Goal: Information Seeking & Learning: Learn about a topic

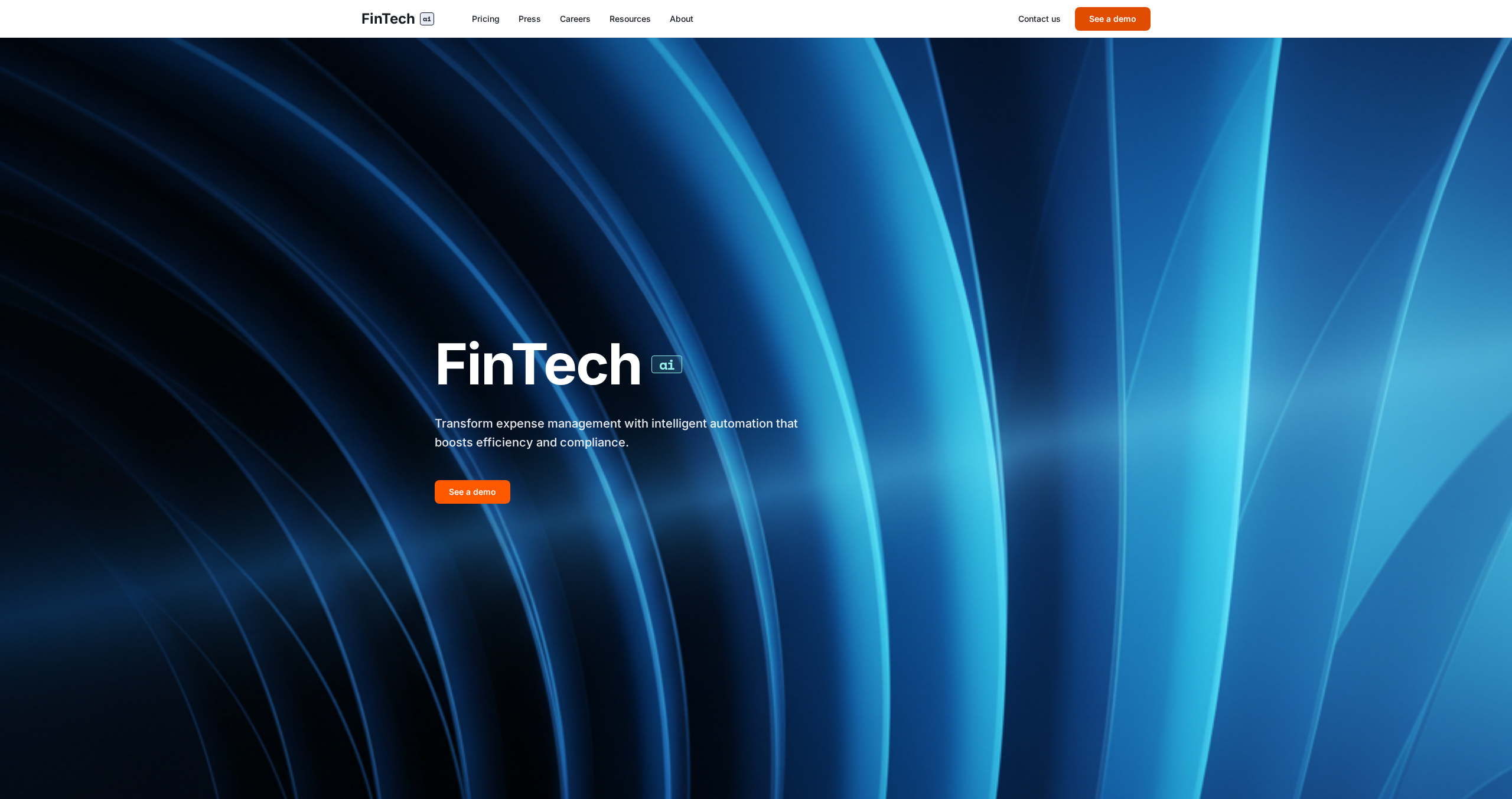
click at [1098, 30] on button "See a demo" at bounding box center [1113, 19] width 76 height 24
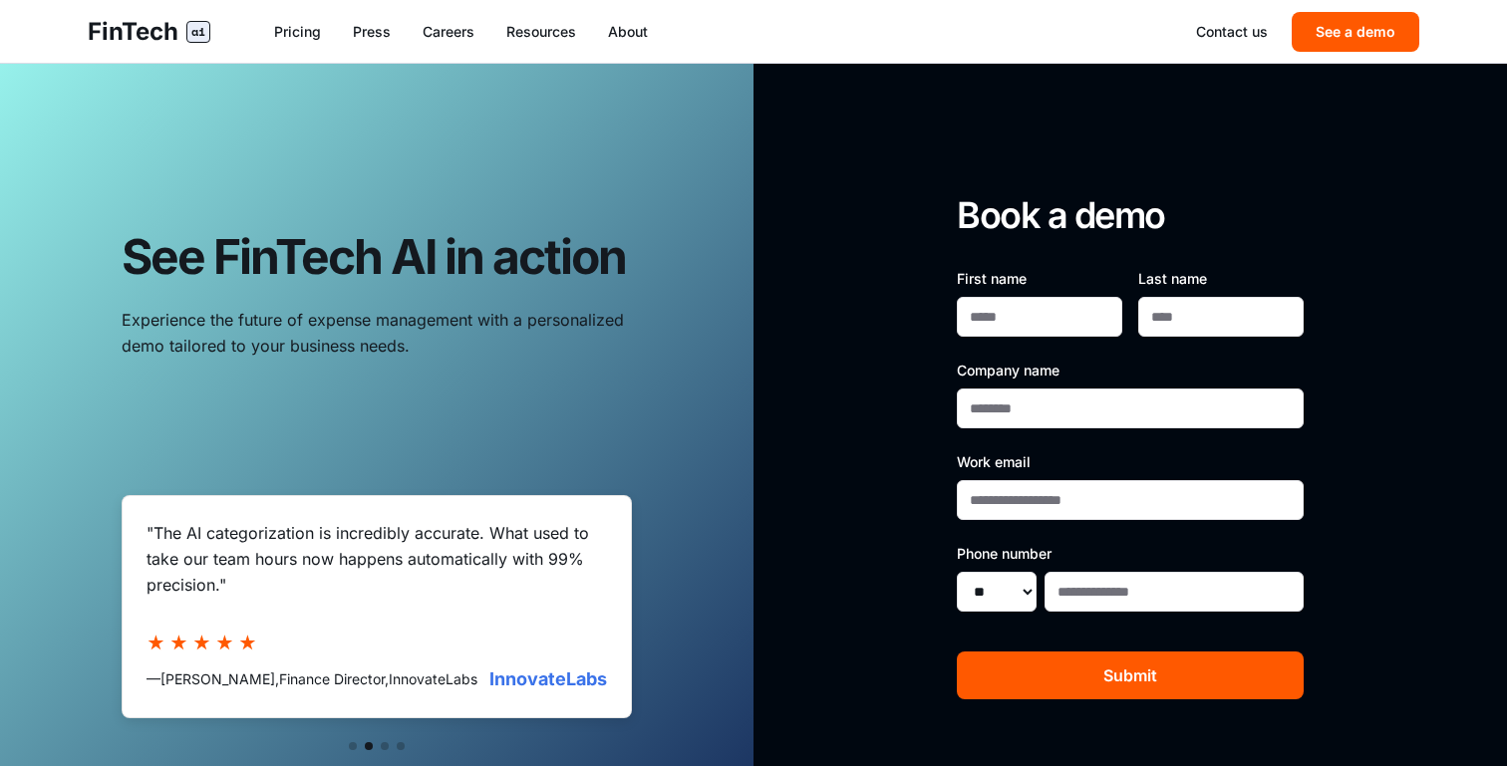
scroll to position [41, 0]
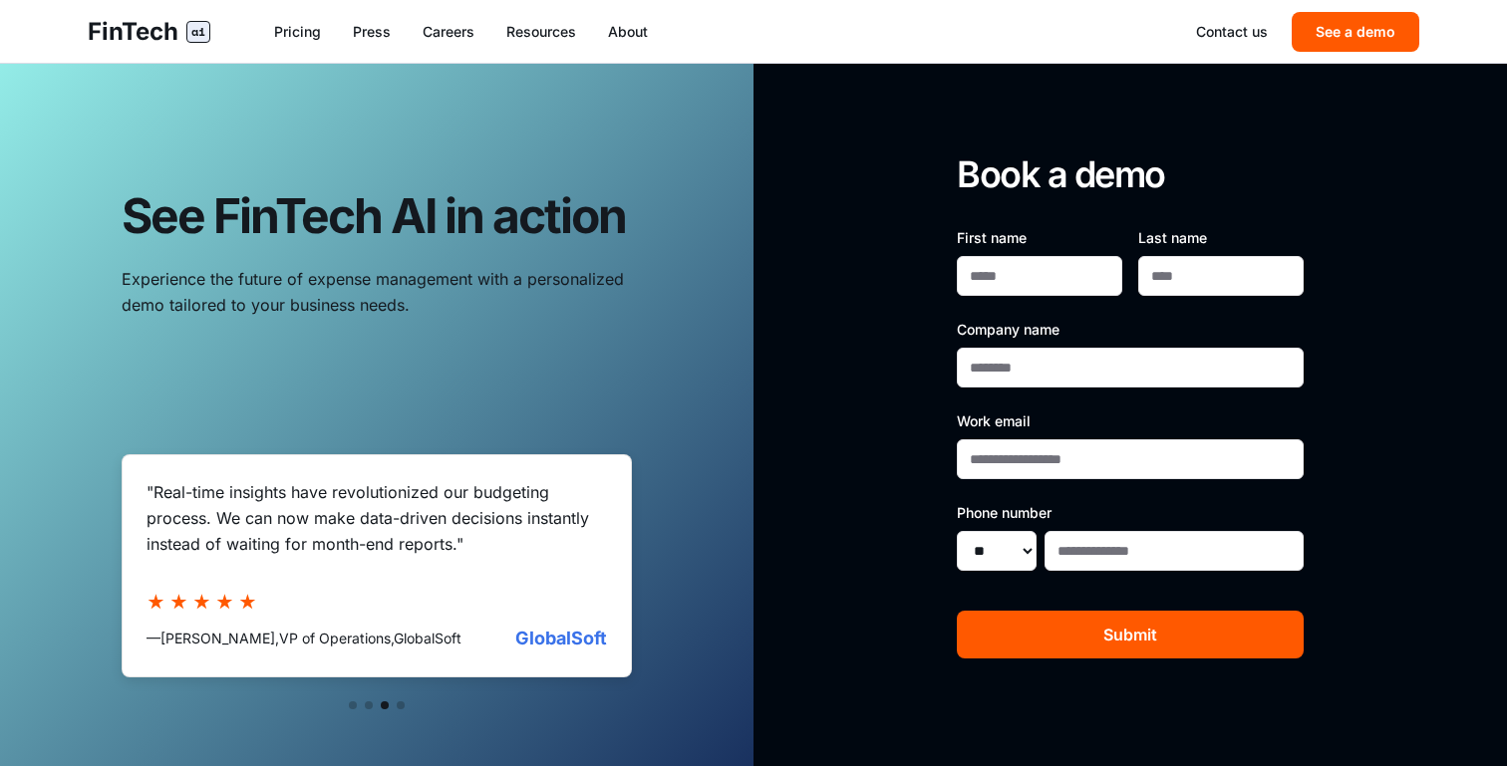
click at [354, 706] on button at bounding box center [353, 706] width 8 height 8
click at [370, 706] on button at bounding box center [369, 706] width 8 height 8
click at [385, 706] on button at bounding box center [385, 706] width 8 height 8
click at [395, 706] on div at bounding box center [377, 706] width 510 height 8
click at [399, 706] on button at bounding box center [401, 706] width 8 height 8
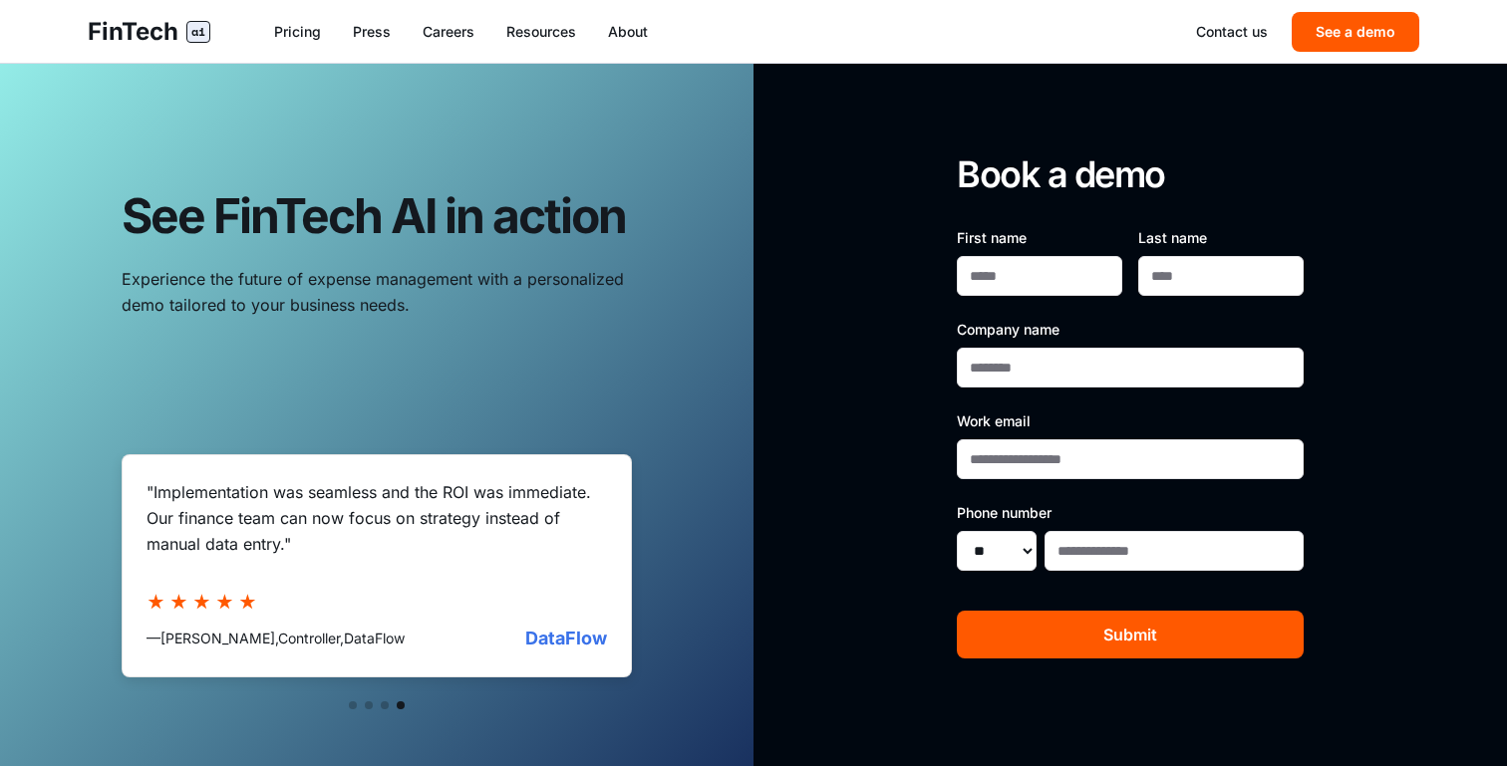
click at [355, 705] on button at bounding box center [353, 706] width 8 height 8
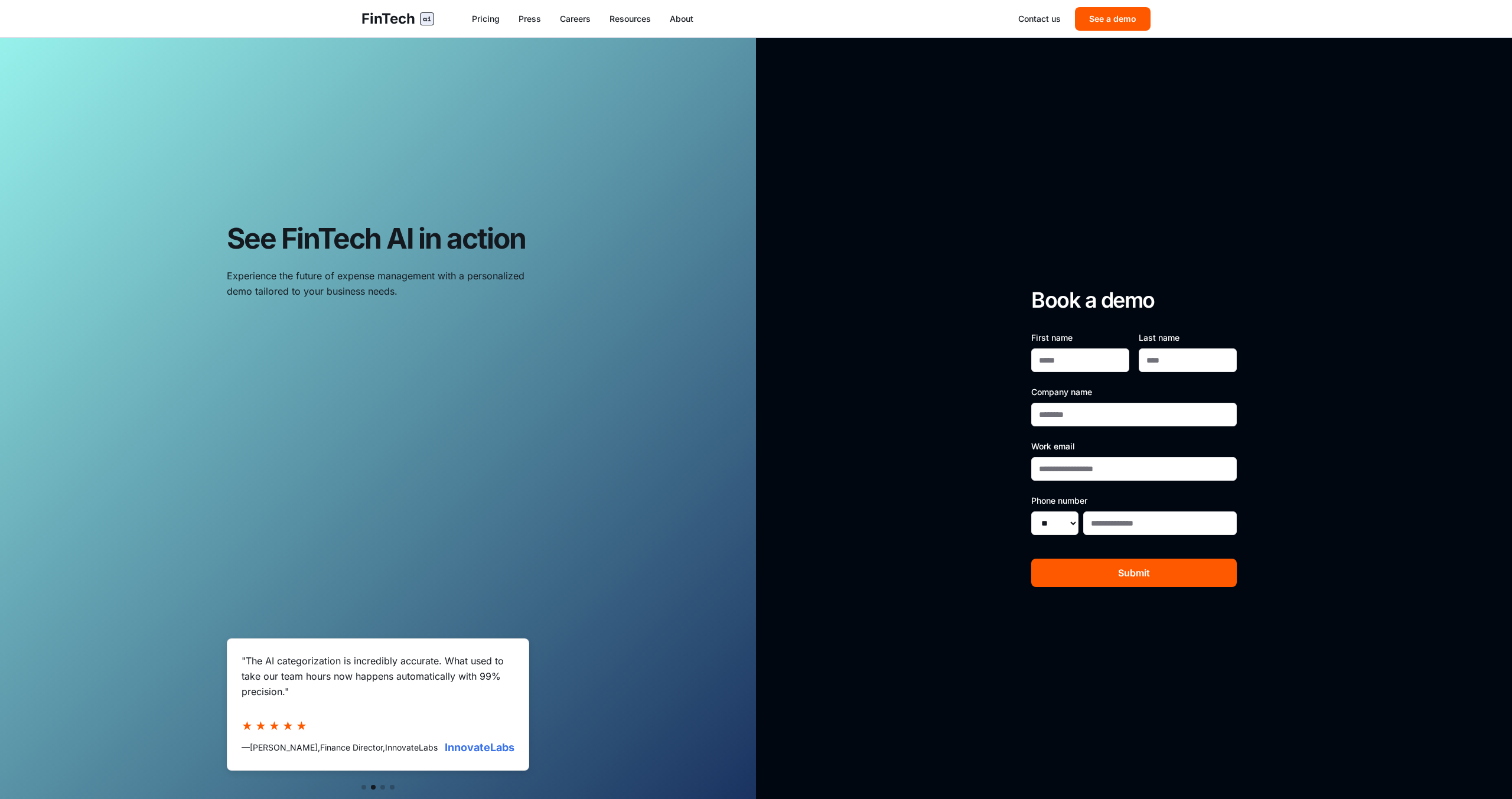
scroll to position [166, 0]
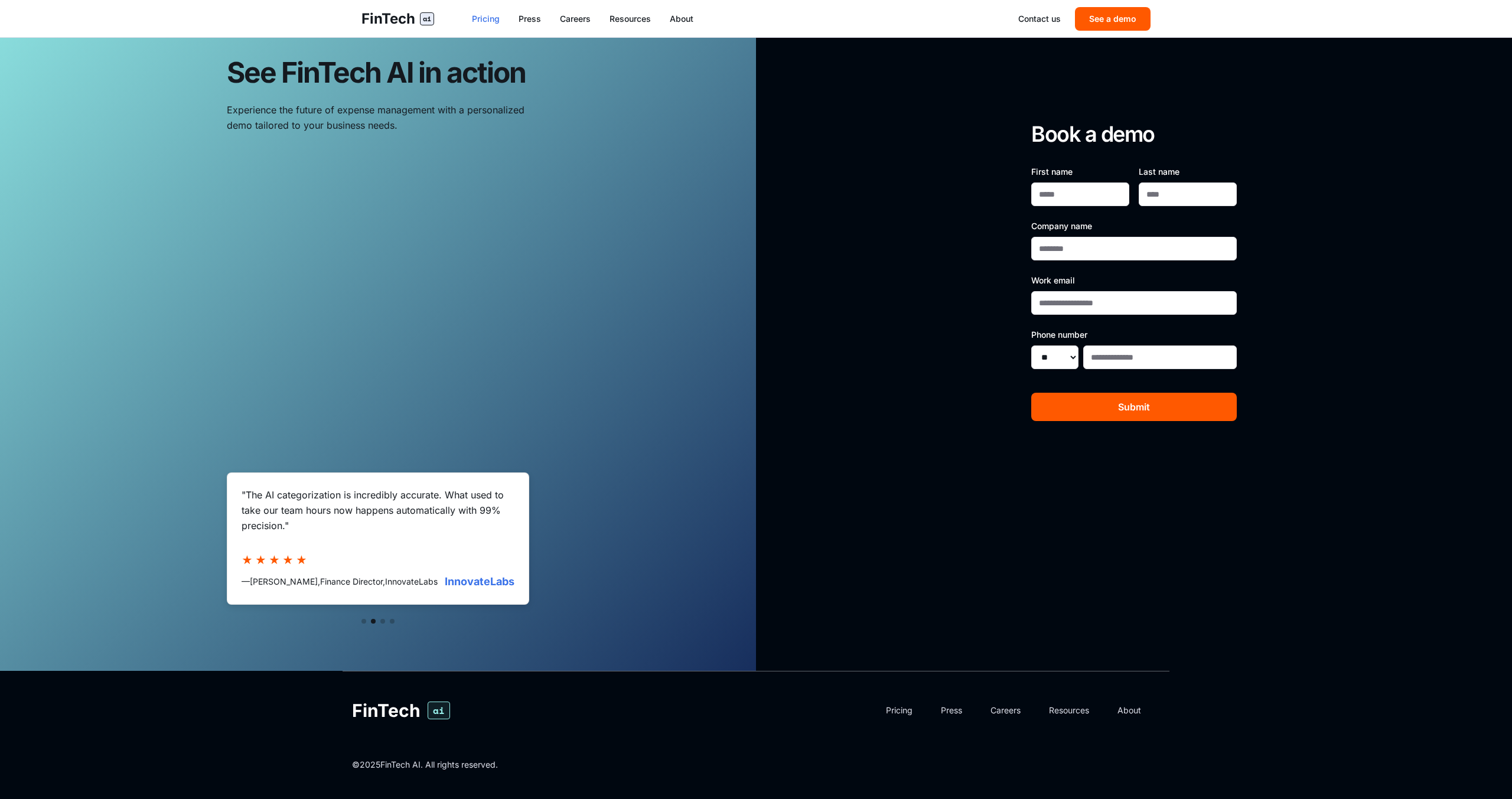
click at [497, 20] on link "Pricing" at bounding box center [485, 19] width 28 height 12
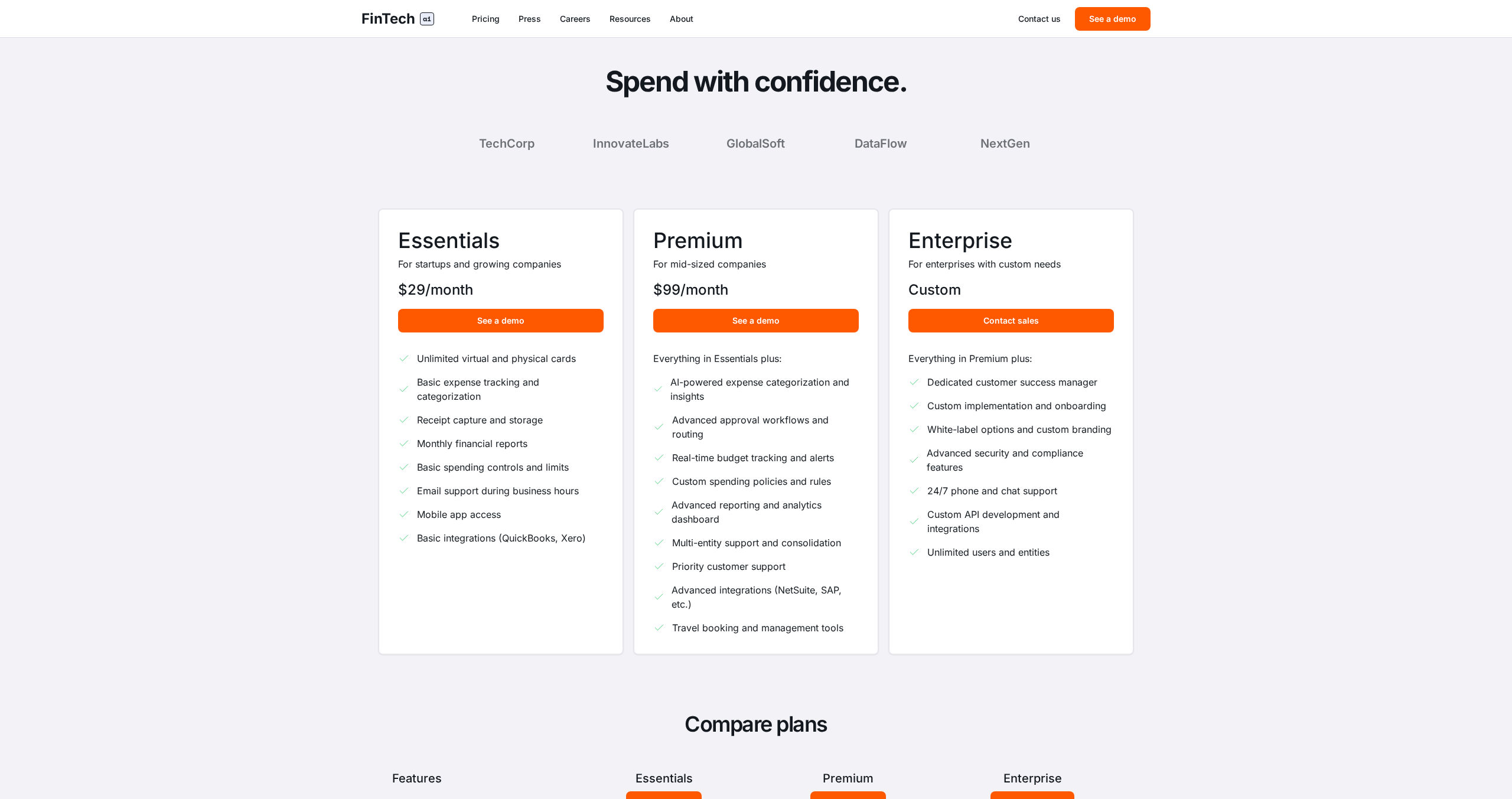
click at [1097, 5] on div "FinTech ai Pricing Press Careers Resources About Contact us See a demo" at bounding box center [756, 18] width 827 height 37
click at [1098, 12] on button "See a demo" at bounding box center [1113, 19] width 76 height 24
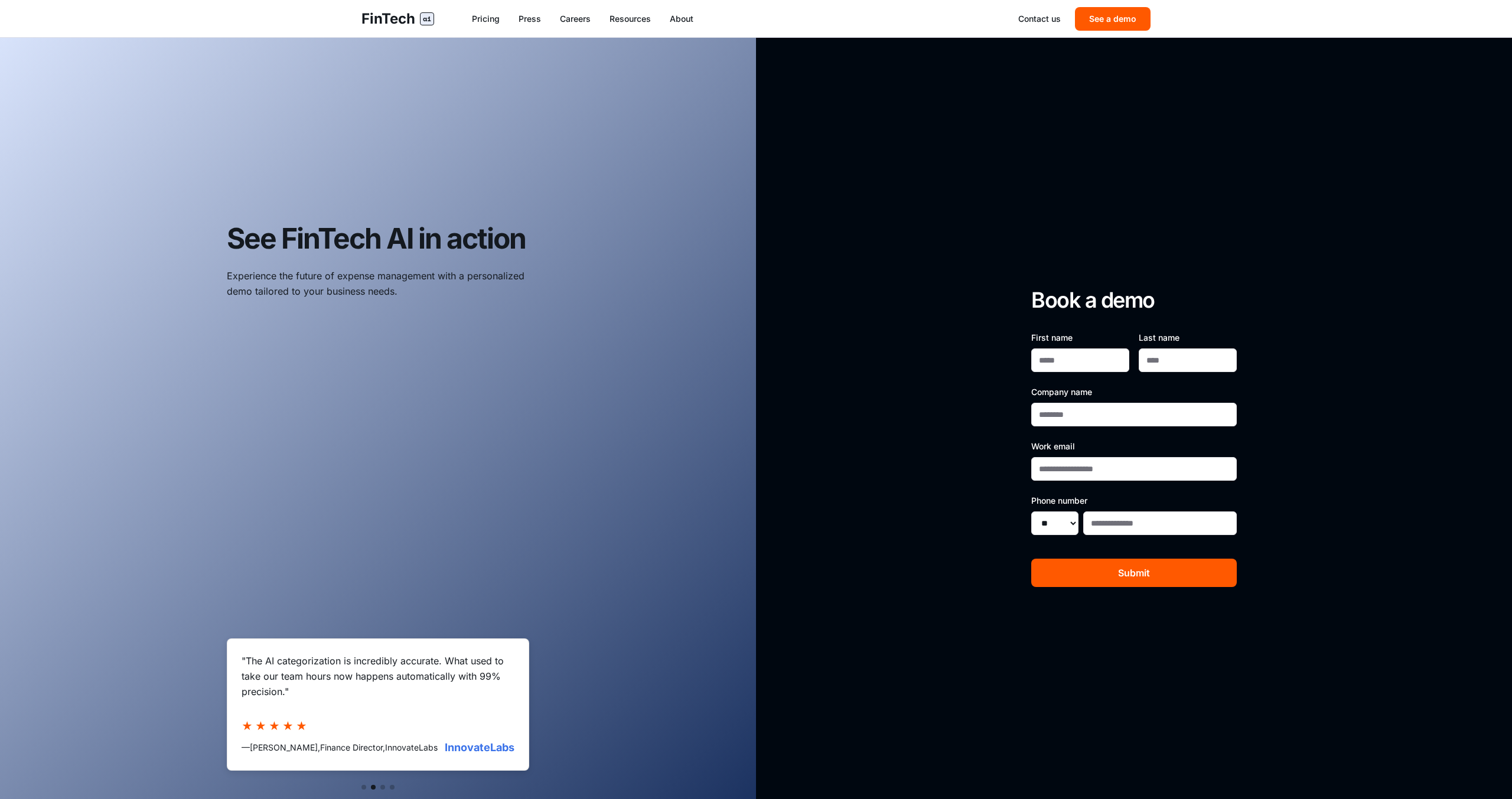
scroll to position [166, 0]
